Goal: Task Accomplishment & Management: Manage account settings

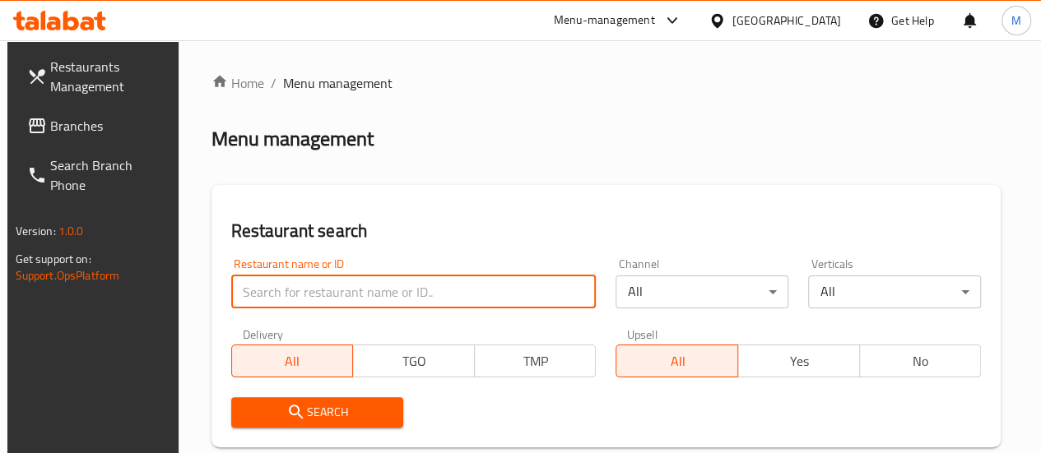
click at [299, 306] on input "search" at bounding box center [413, 292] width 365 height 33
type input "[DEMOGRAPHIC_DATA]"
click button "Search" at bounding box center [317, 412] width 173 height 30
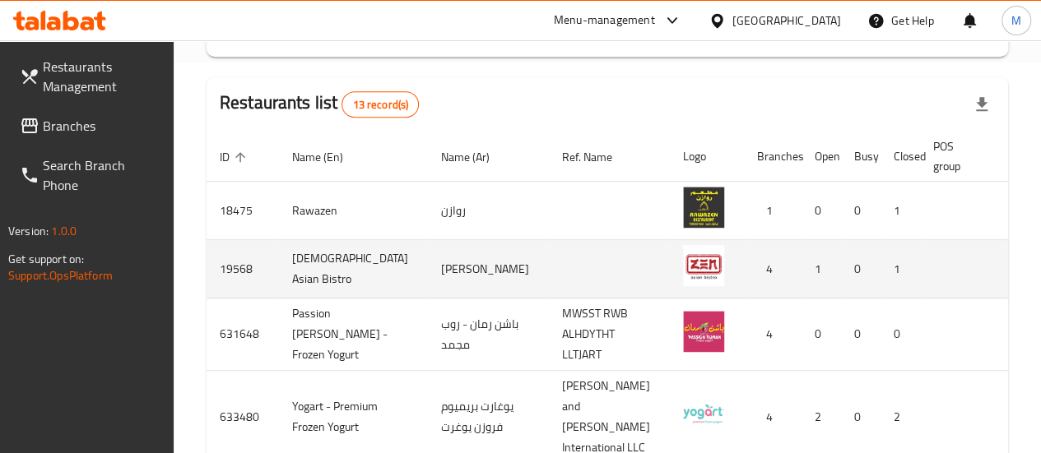
scroll to position [0, 12]
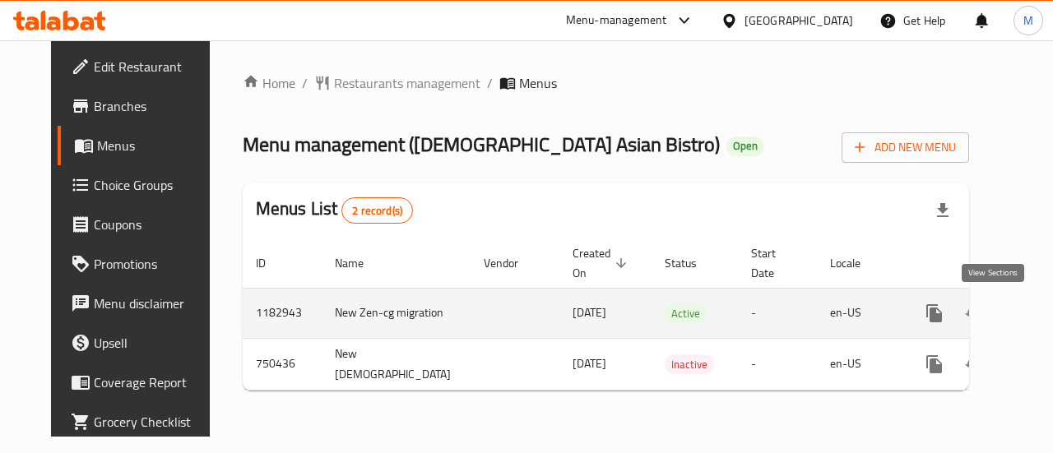
click at [1033, 318] on link "enhanced table" at bounding box center [1052, 313] width 39 height 39
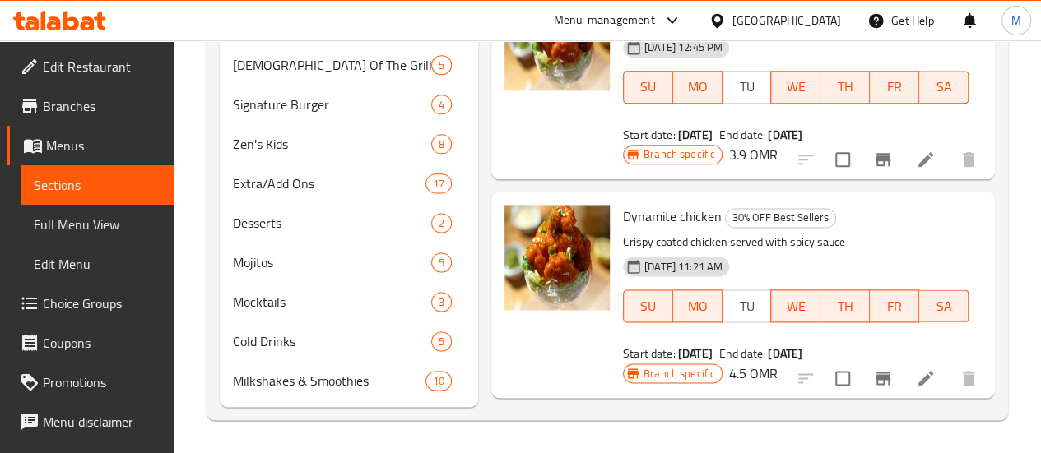
scroll to position [1011, 0]
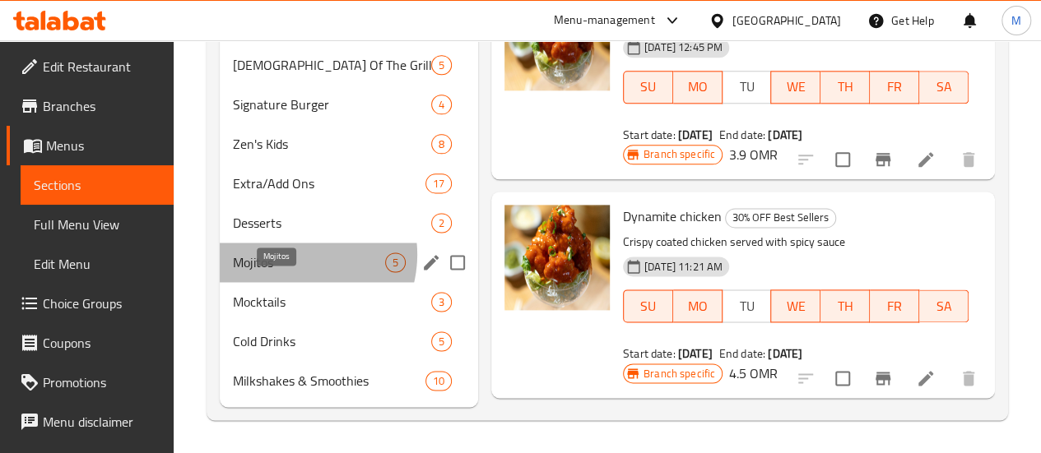
click at [291, 257] on span "Mojitos" at bounding box center [309, 263] width 152 height 20
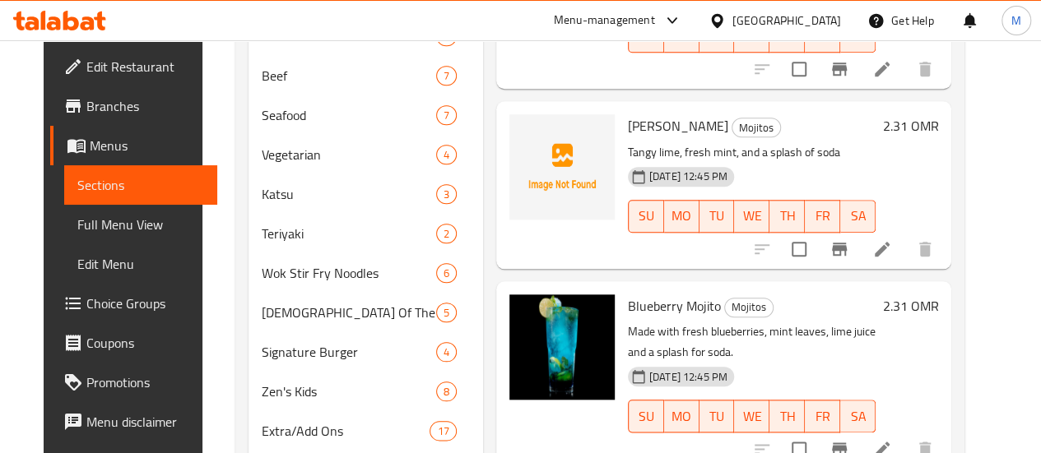
scroll to position [735, 0]
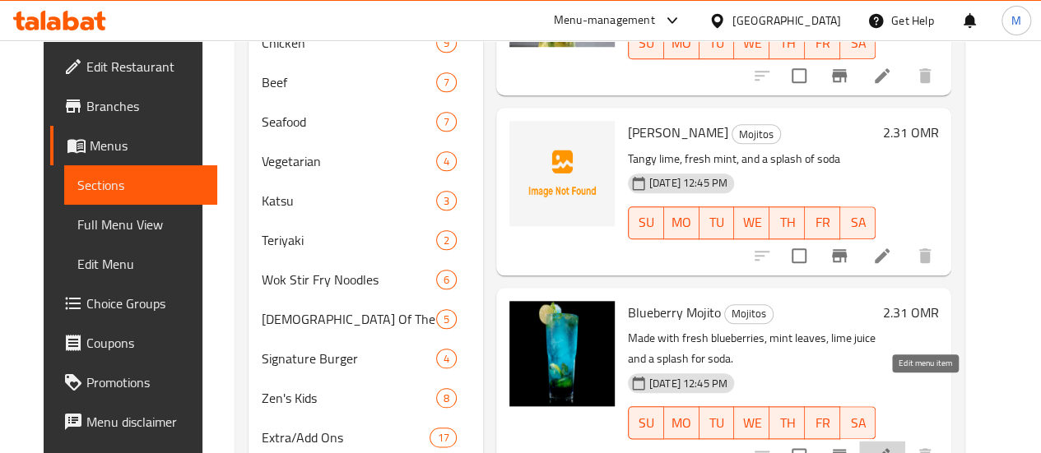
click at [892, 446] on icon at bounding box center [882, 456] width 20 height 20
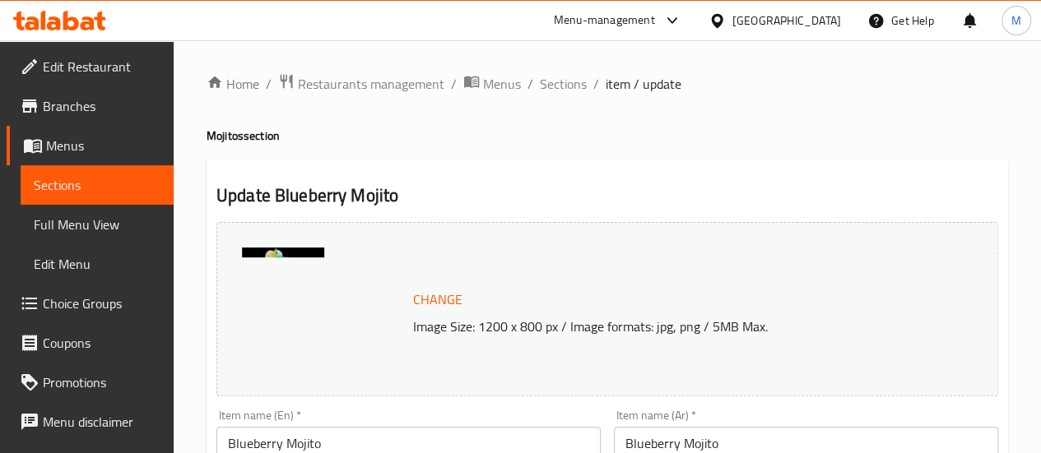
click at [655, 23] on div "Menu-management" at bounding box center [604, 21] width 101 height 20
click at [815, 131] on h4 "Mojitos section" at bounding box center [607, 136] width 801 height 16
